Goal: Use online tool/utility: Utilize a website feature to perform a specific function

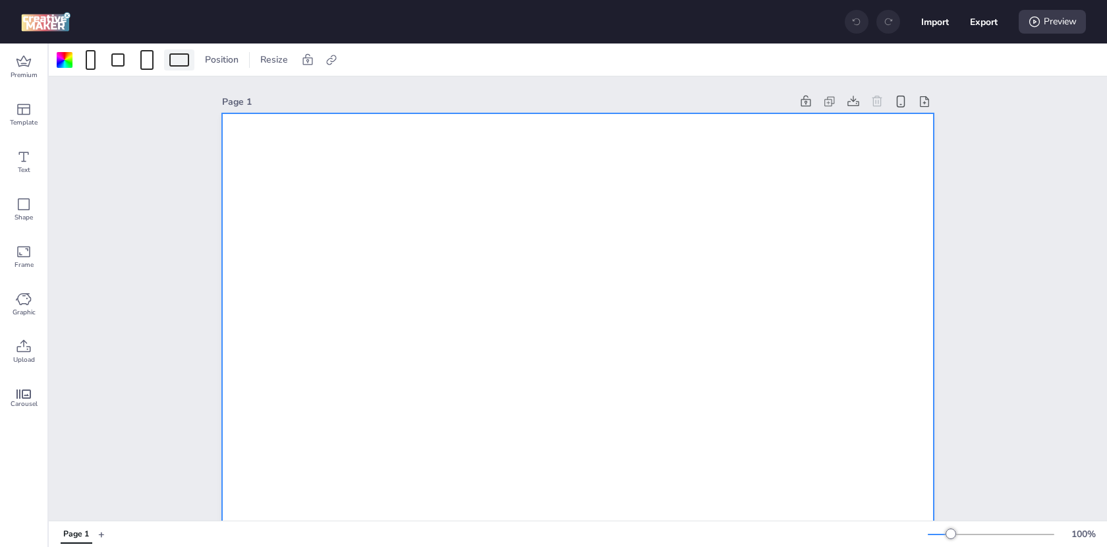
click at [171, 55] on div at bounding box center [179, 59] width 20 height 13
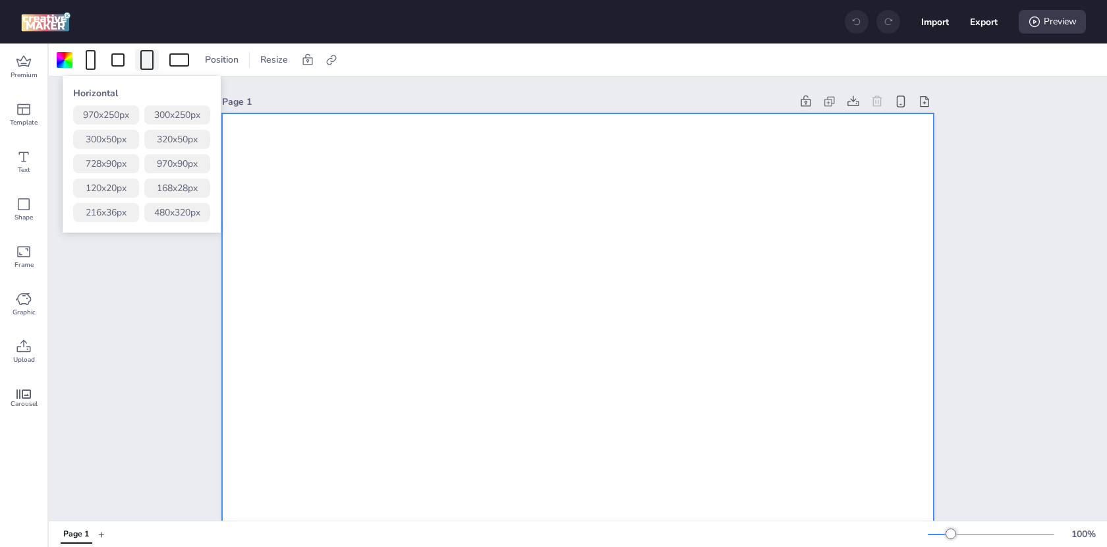
click at [143, 54] on div at bounding box center [146, 60] width 13 height 20
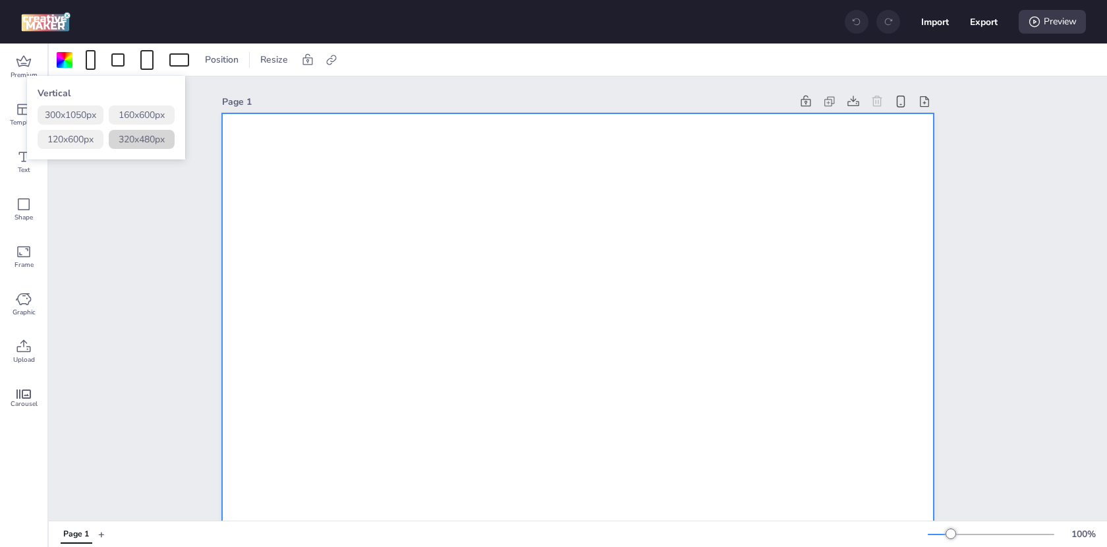
click at [153, 139] on button "320 x 480 px" at bounding box center [142, 139] width 66 height 19
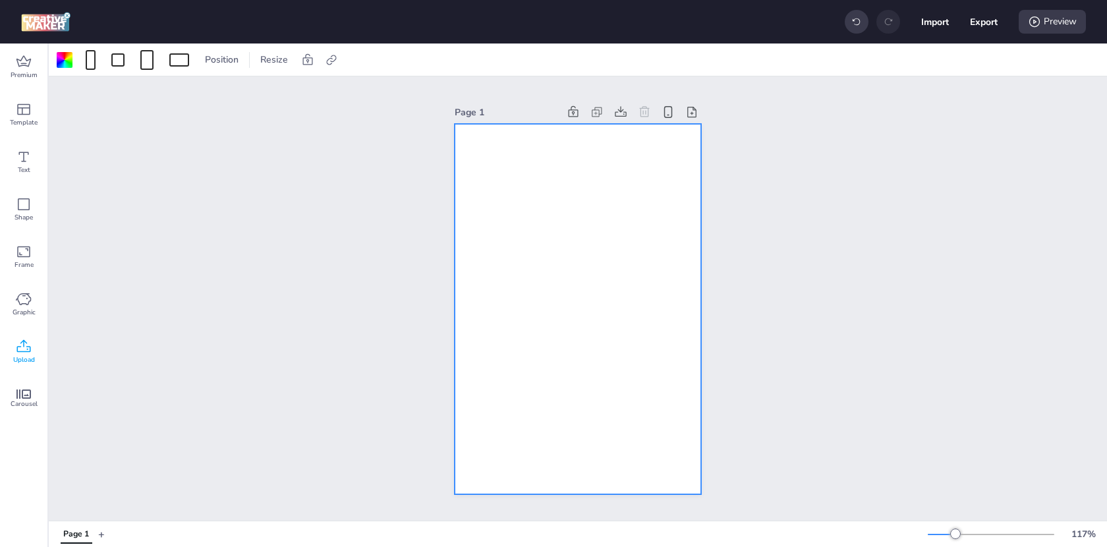
click at [18, 341] on icon at bounding box center [24, 347] width 16 height 16
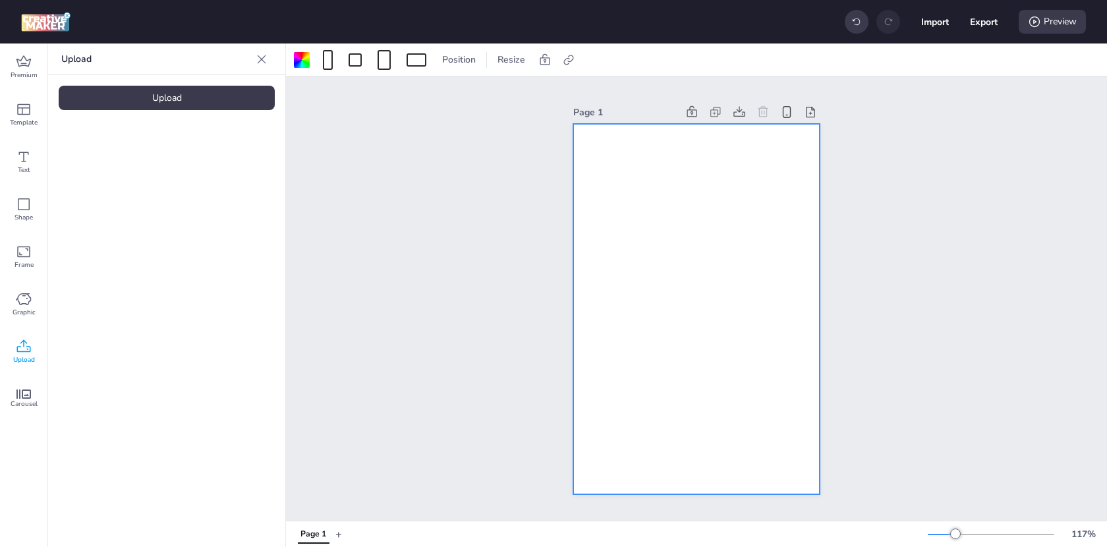
click at [192, 82] on div "Upload Upload" at bounding box center [166, 294] width 237 height 503
click at [192, 86] on div "Upload" at bounding box center [167, 98] width 216 height 24
click at [104, 177] on img at bounding box center [111, 184] width 80 height 14
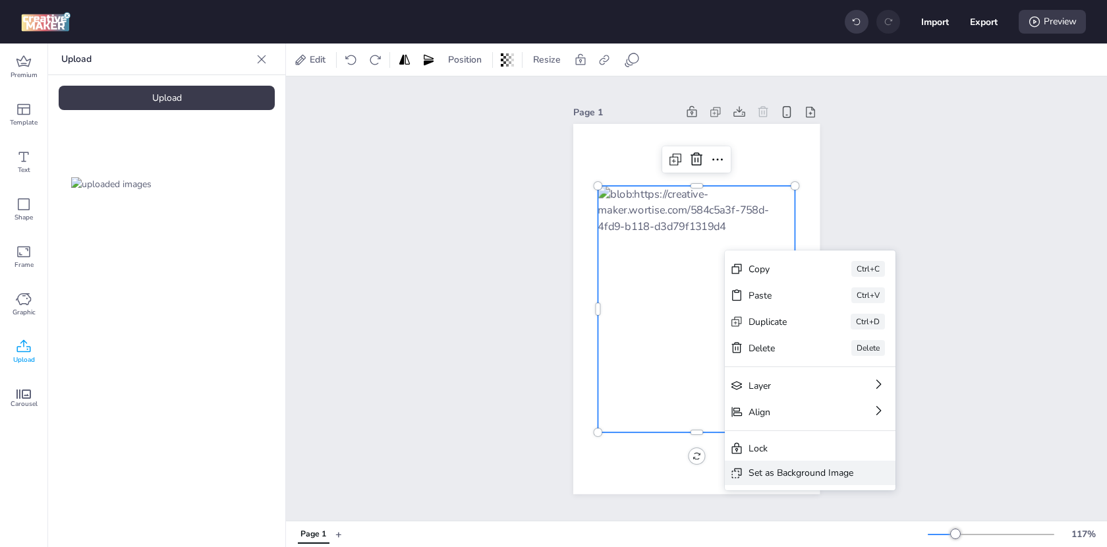
click at [762, 482] on div "Set as Background Image" at bounding box center [810, 473] width 171 height 24
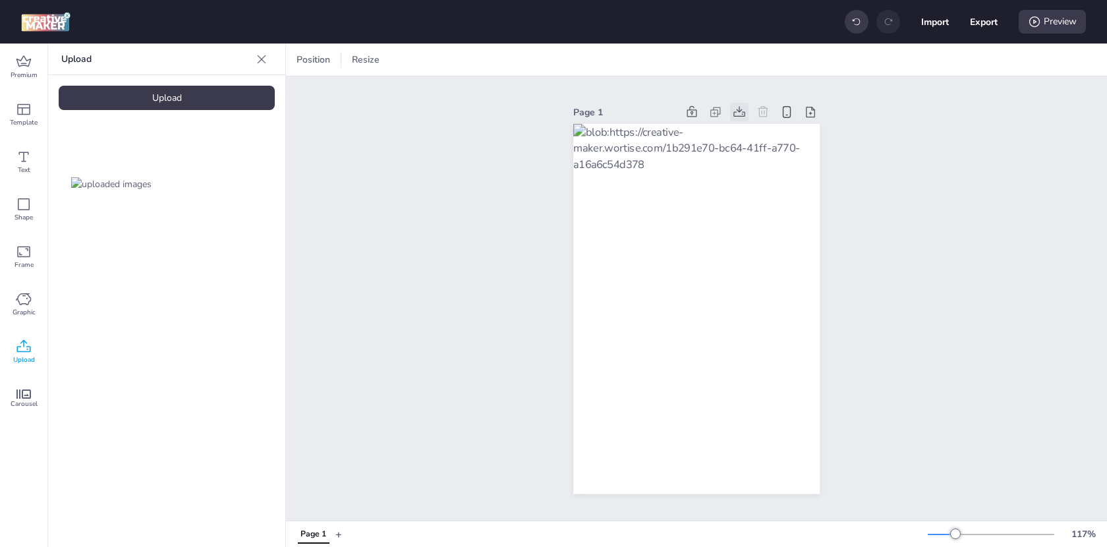
click at [740, 113] on icon at bounding box center [739, 111] width 13 height 13
